Goal: Find specific page/section: Find specific page/section

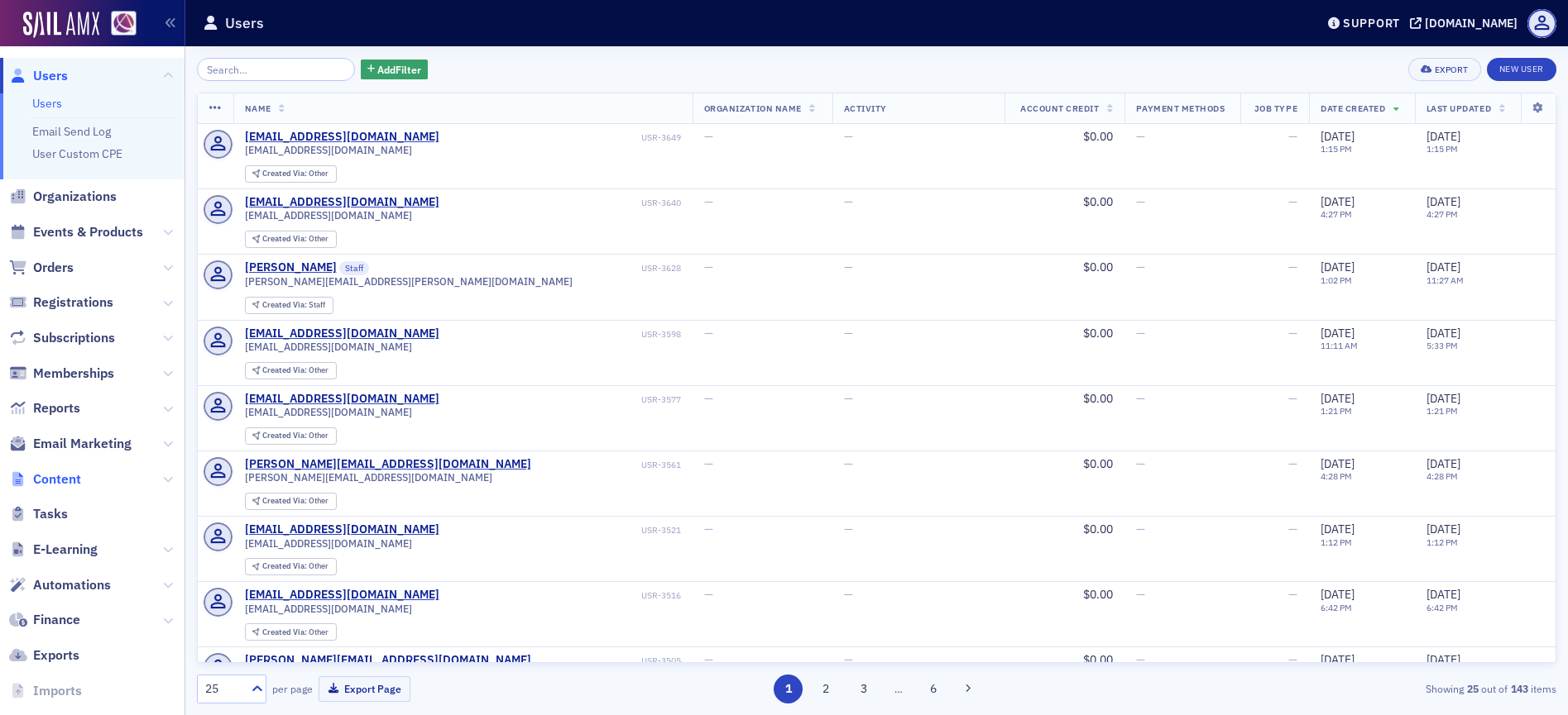
click at [60, 486] on span "Content" at bounding box center [57, 480] width 48 height 18
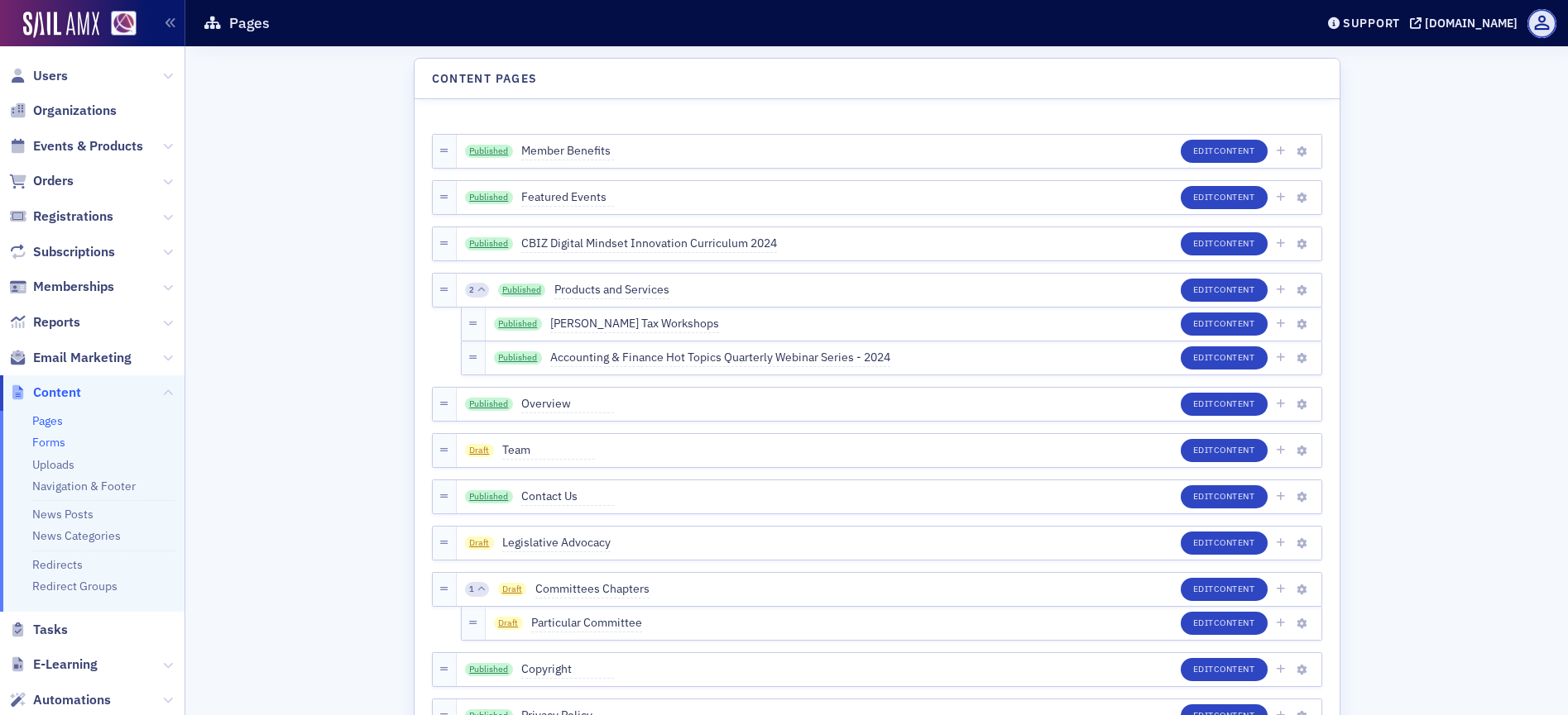
click at [51, 443] on link "Forms" at bounding box center [49, 442] width 33 height 15
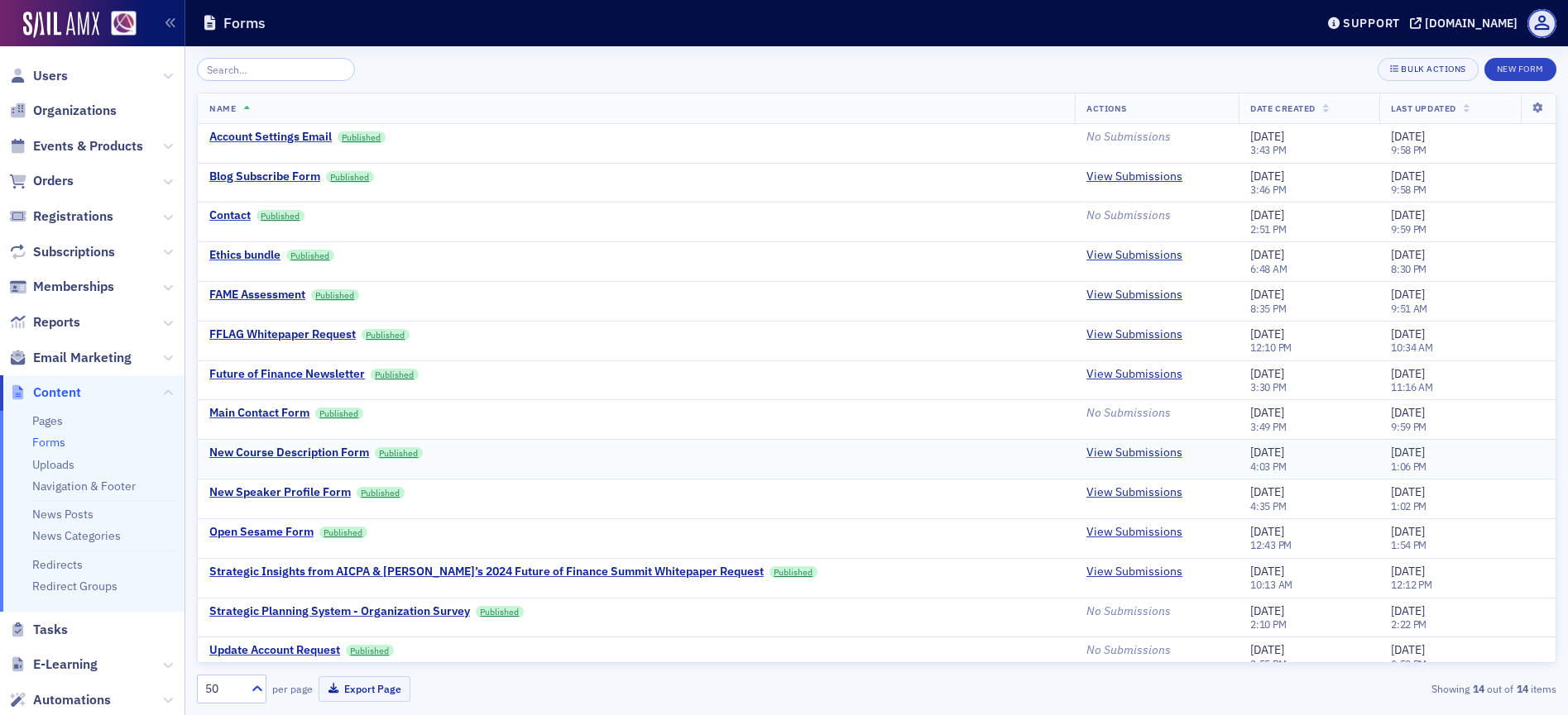
click at [1118, 451] on link "View Submissions" at bounding box center [1134, 452] width 96 height 15
